Goal: Information Seeking & Learning: Find specific page/section

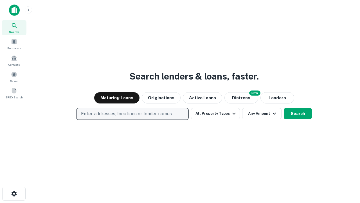
click at [132, 114] on p "Enter addresses, locations or lender names" at bounding box center [126, 113] width 91 height 7
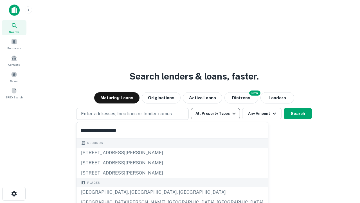
click at [216, 113] on button "All Property Types" at bounding box center [215, 113] width 49 height 11
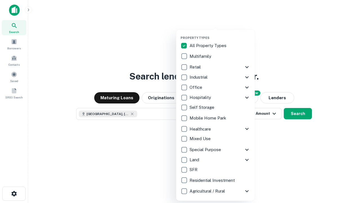
click at [220, 34] on button "button" at bounding box center [220, 34] width 79 height 0
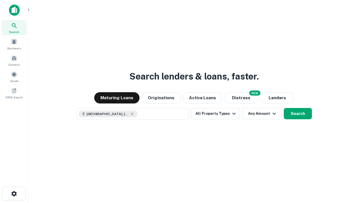
scroll to position [9, 0]
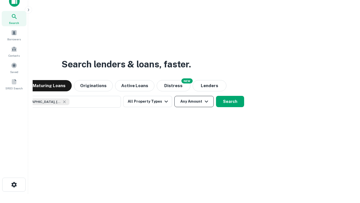
click at [175, 96] on button "Any Amount" at bounding box center [194, 101] width 39 height 11
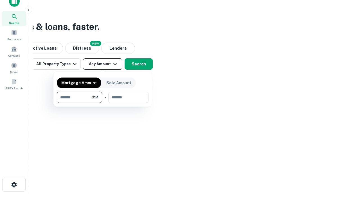
type input "*******"
click at [103, 103] on button "button" at bounding box center [103, 103] width 92 height 0
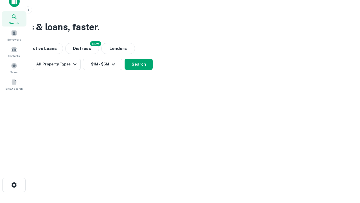
scroll to position [3, 104]
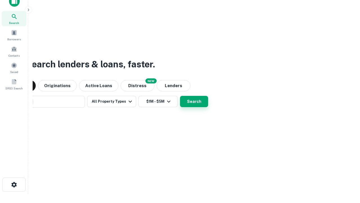
click at [180, 96] on button "Search" at bounding box center [194, 101] width 28 height 11
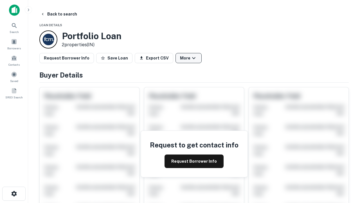
click at [189, 58] on button "More" at bounding box center [189, 58] width 26 height 10
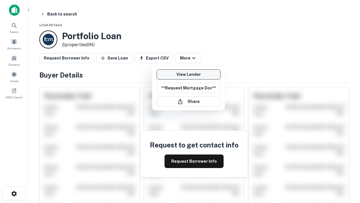
click at [189, 74] on link "View Lender" at bounding box center [189, 74] width 64 height 10
